Goal: Task Accomplishment & Management: Complete application form

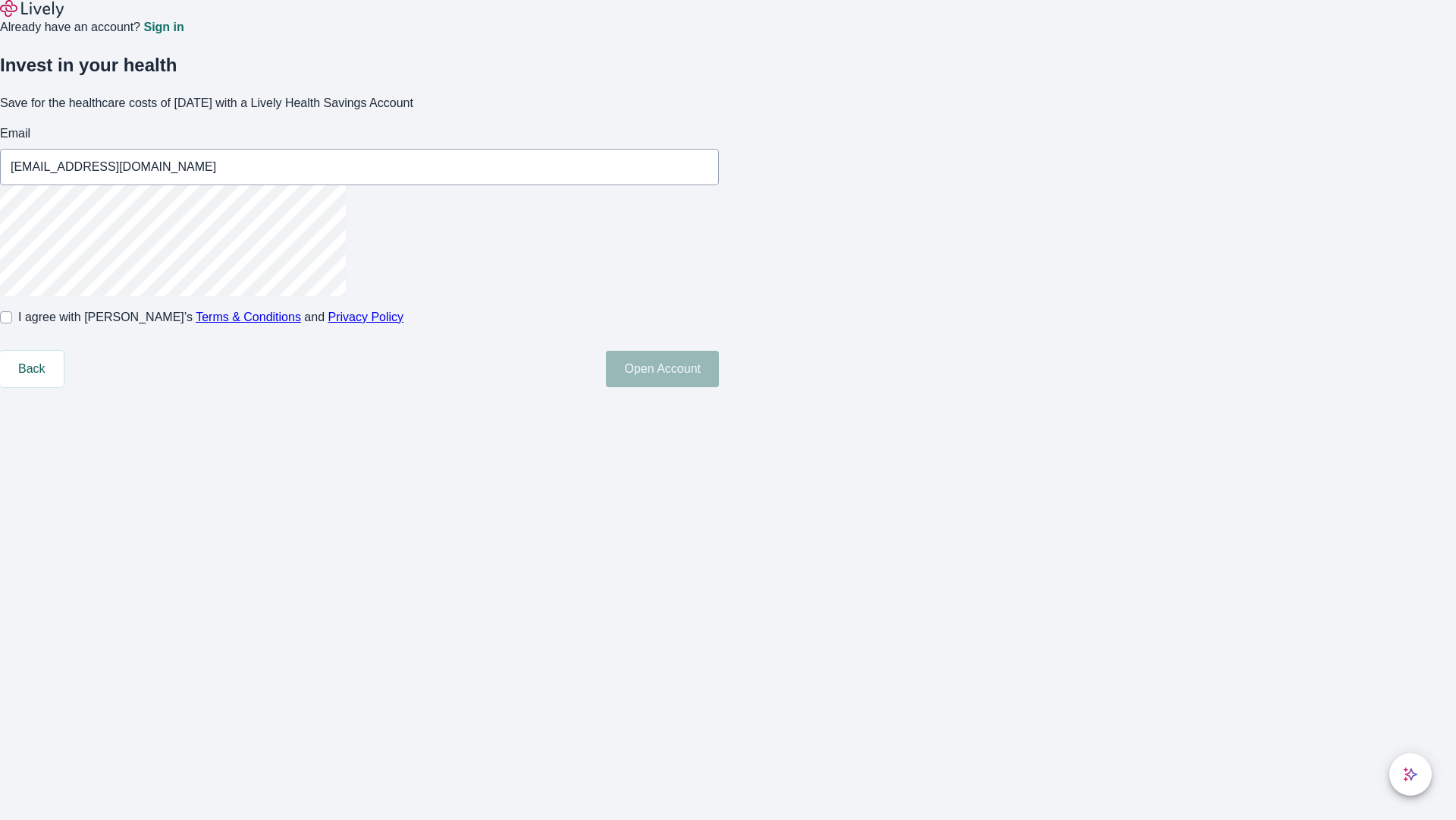
click at [12, 324] on input "I agree with Lively’s Terms & Conditions and Privacy Policy" at bounding box center [6, 317] width 12 height 12
checkbox input "true"
click at [719, 387] on button "Open Account" at bounding box center [662, 369] width 113 height 36
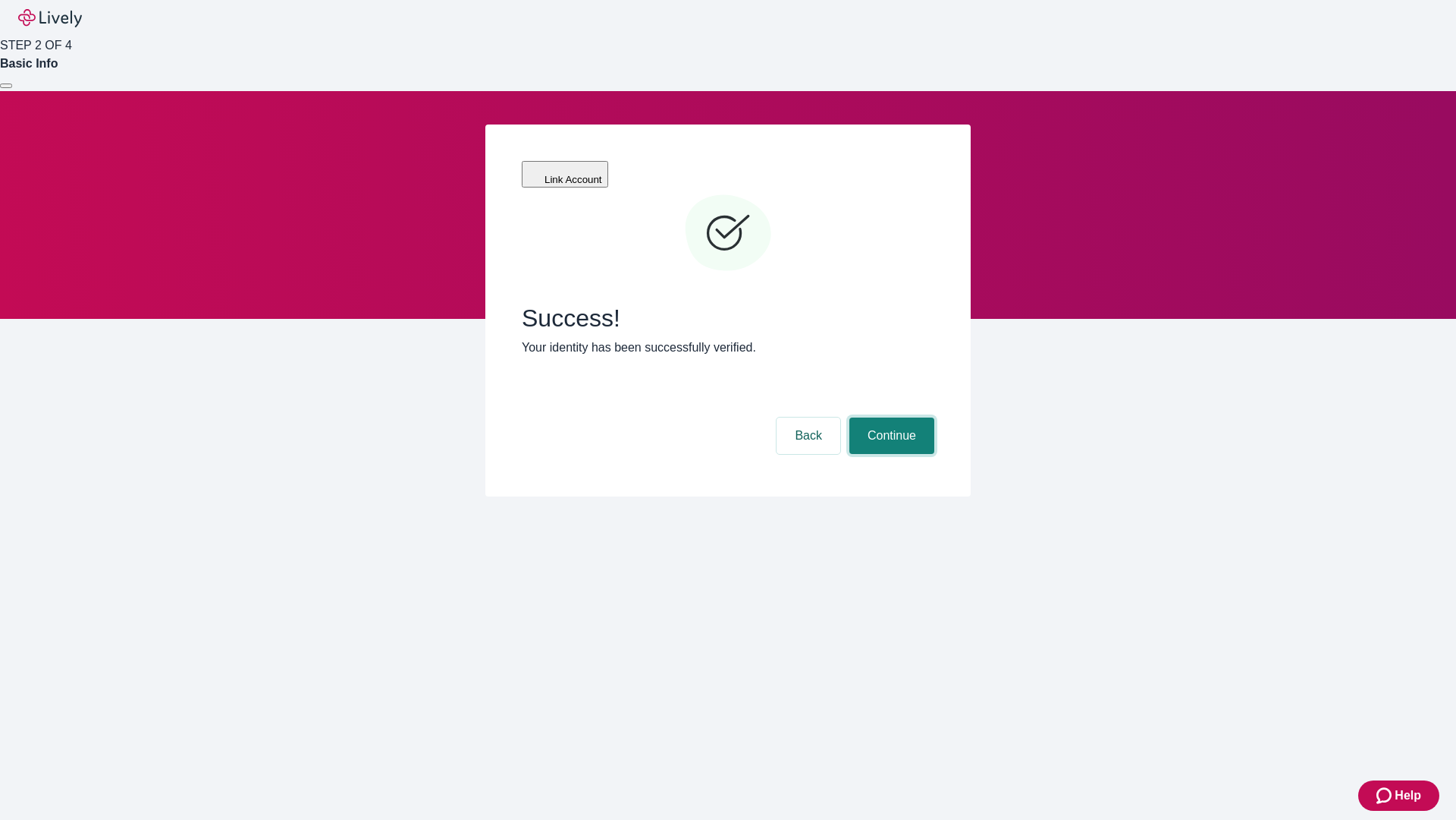
click at [890, 418] on button "Continue" at bounding box center [892, 436] width 85 height 36
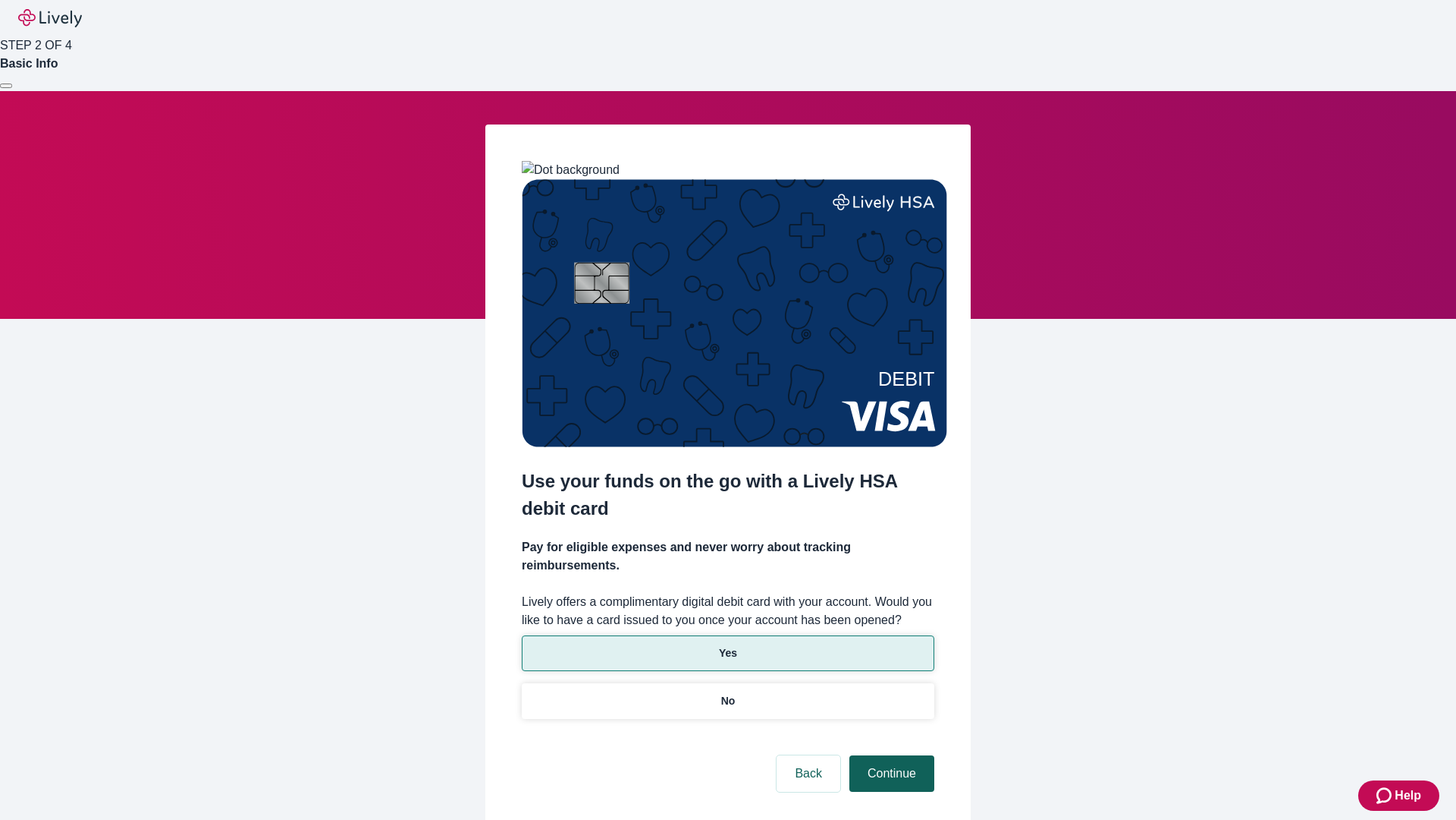
click at [728, 693] on p "No" at bounding box center [728, 701] width 14 height 16
click at [890, 755] on button "Continue" at bounding box center [892, 773] width 85 height 36
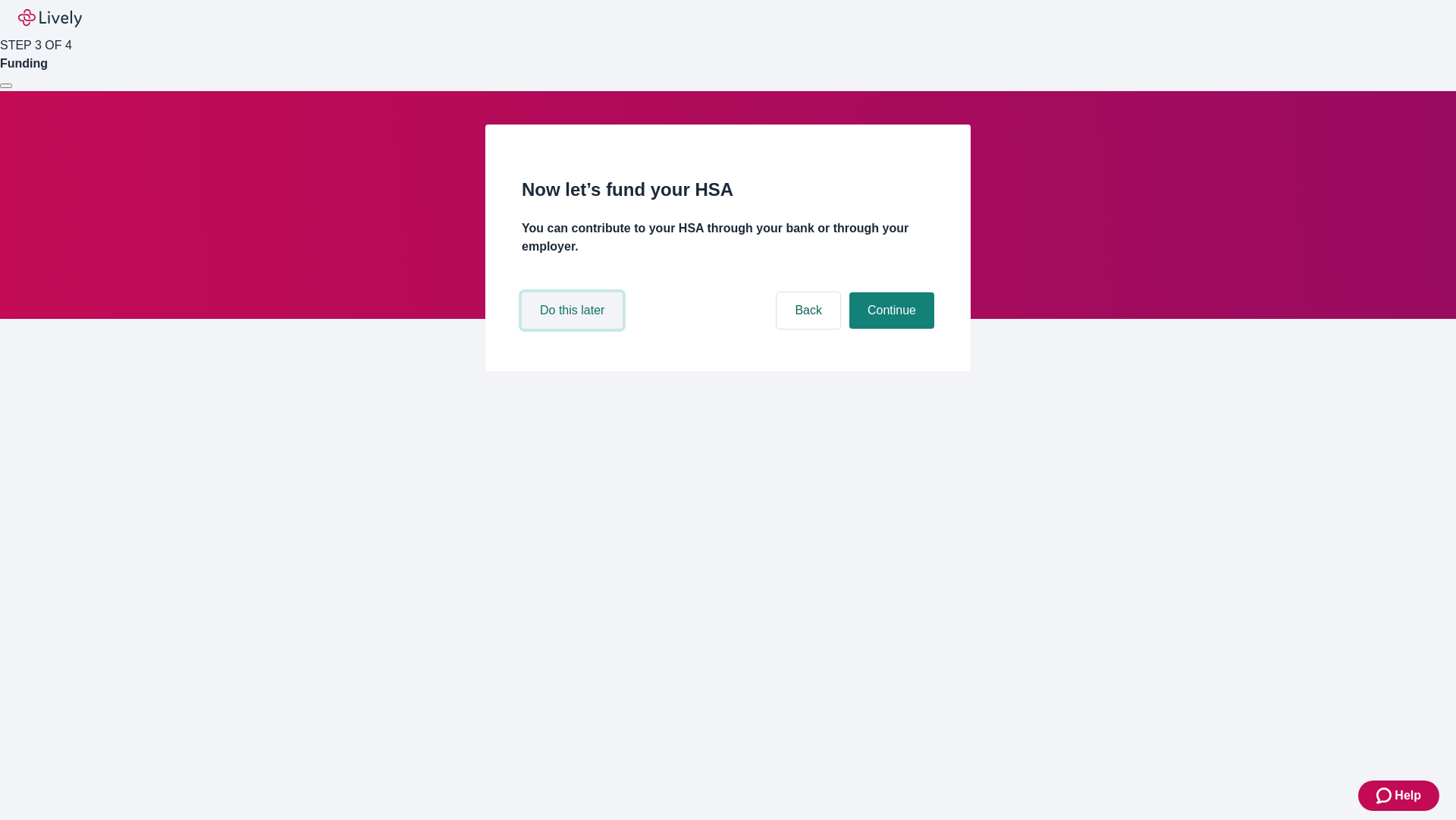
click at [574, 328] on button "Do this later" at bounding box center [572, 310] width 101 height 36
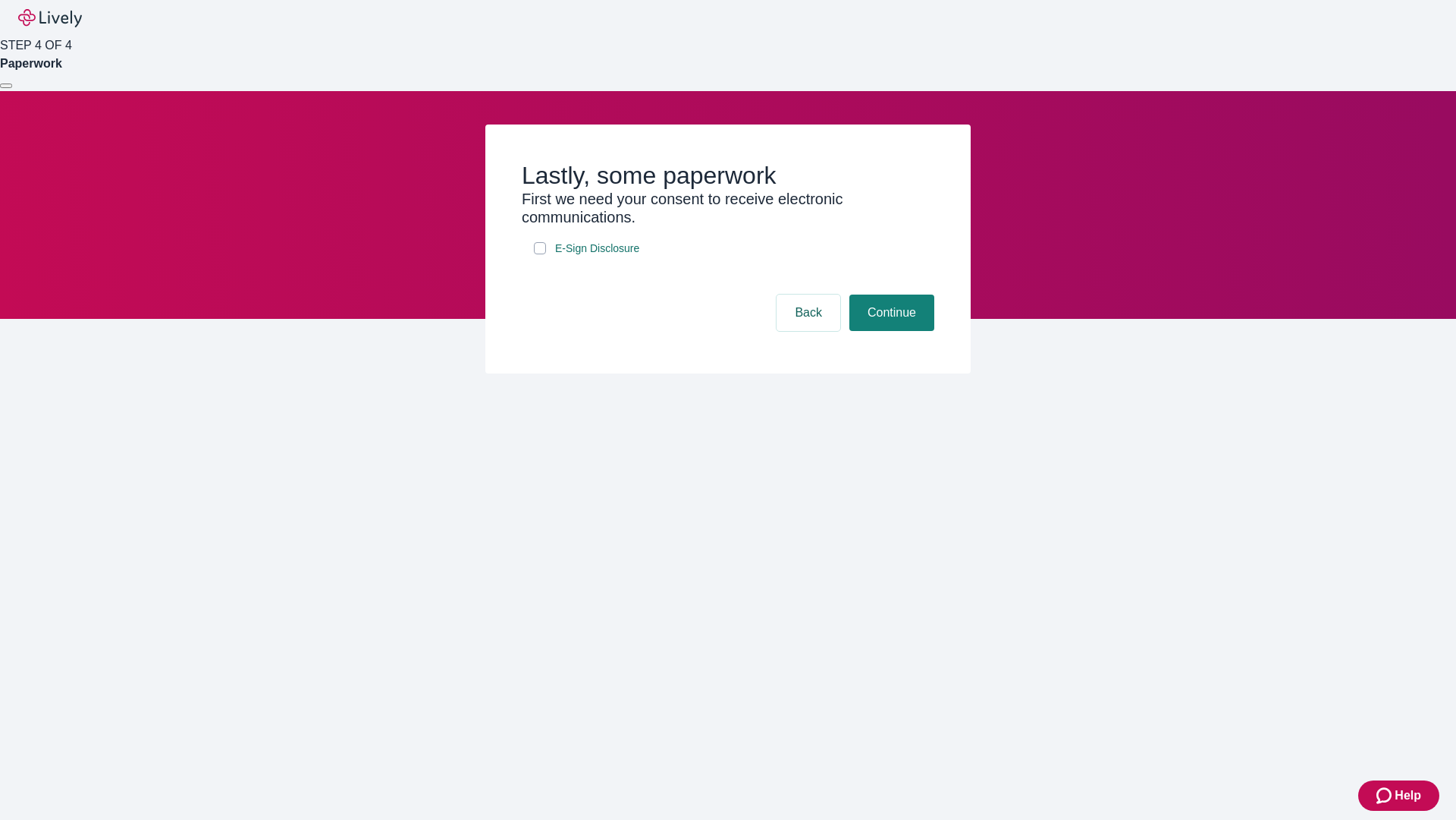
click at [540, 254] on input "E-Sign Disclosure" at bounding box center [539, 248] width 12 height 12
checkbox input "true"
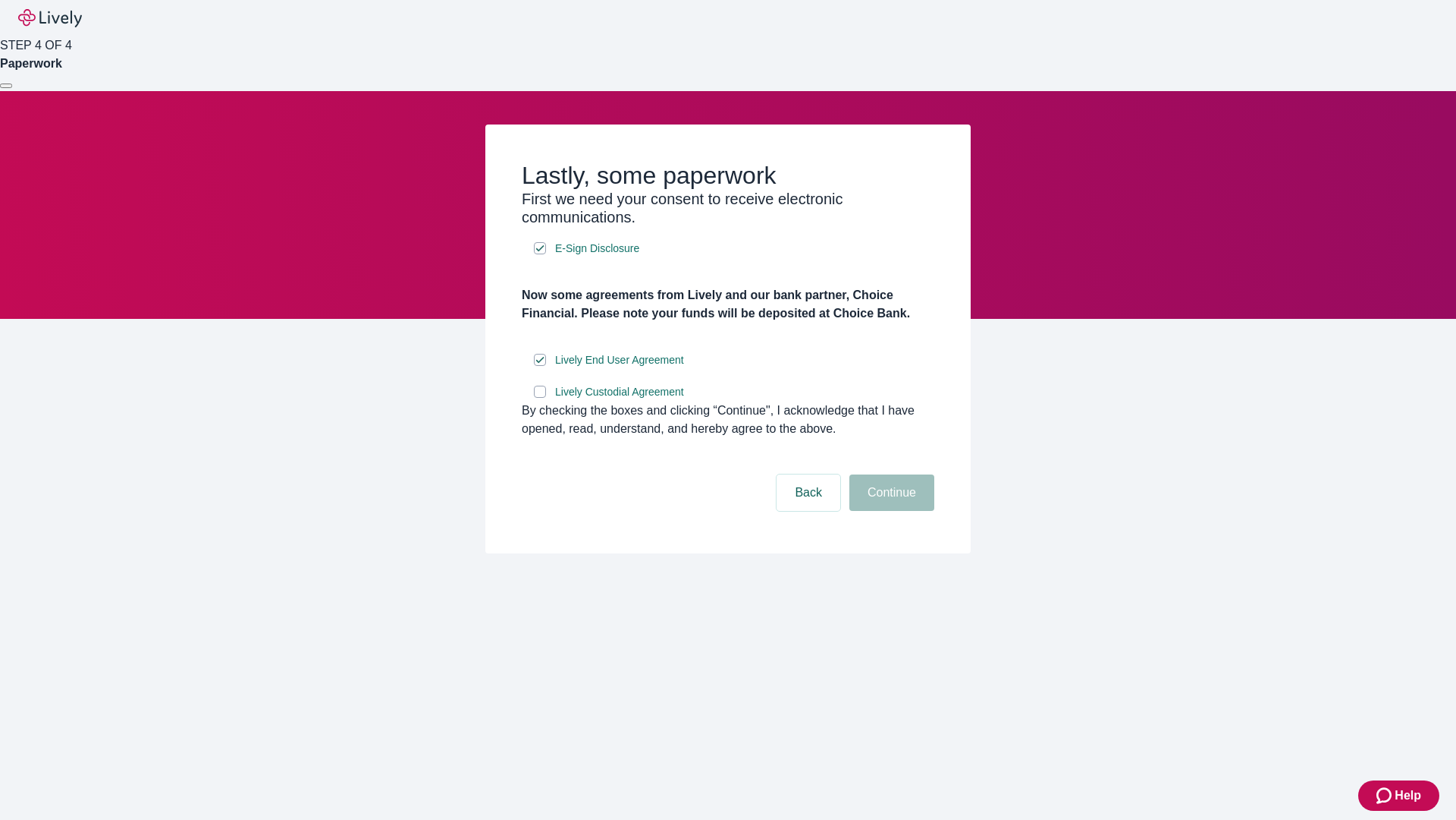
click at [540, 398] on input "Lively Custodial Agreement" at bounding box center [539, 391] width 12 height 12
checkbox input "true"
click at [890, 511] on button "Continue" at bounding box center [892, 493] width 85 height 36
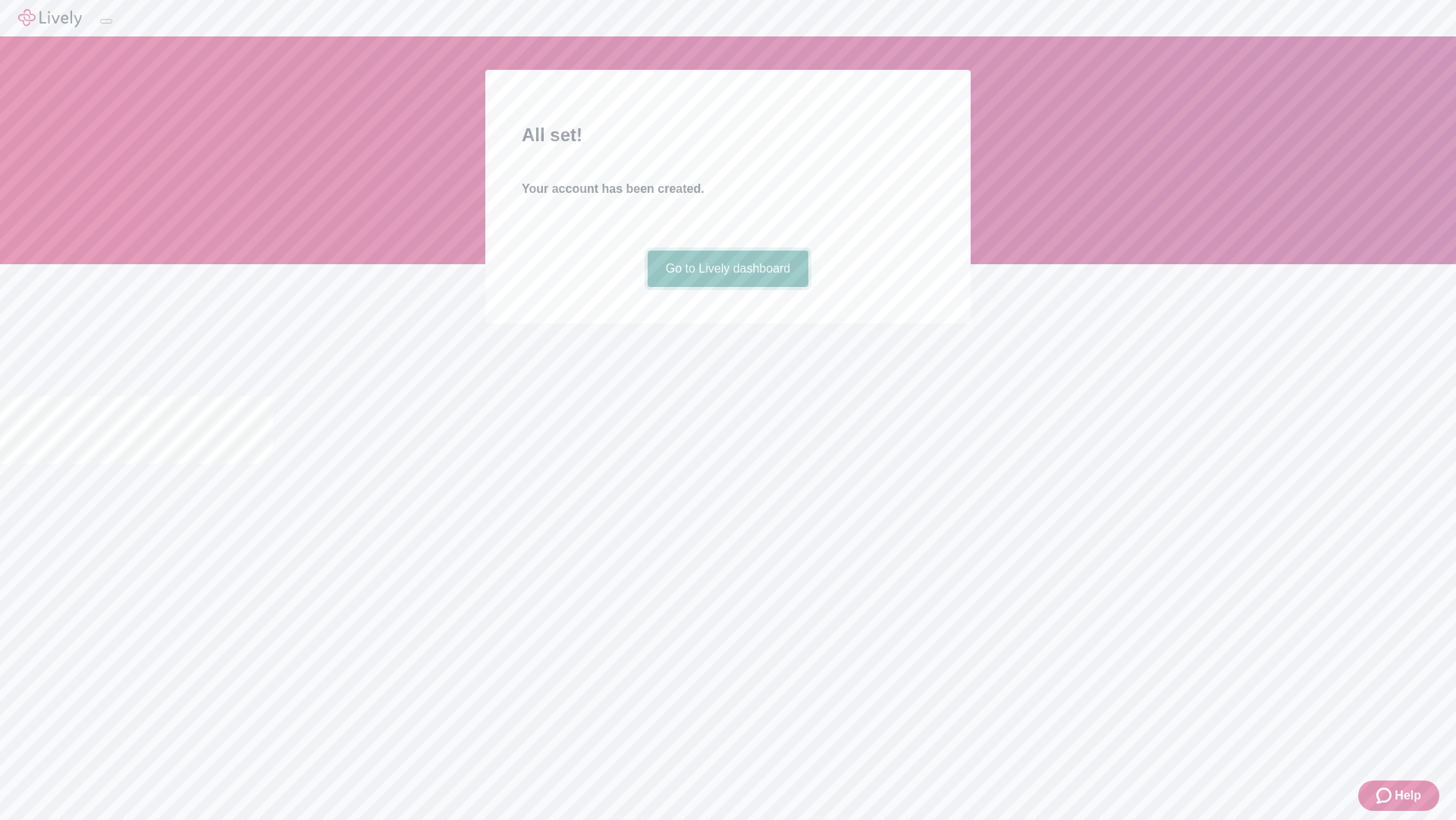
click at [728, 287] on link "Go to Lively dashboard" at bounding box center [728, 269] width 161 height 36
